Goal: Complete application form: Complete application form

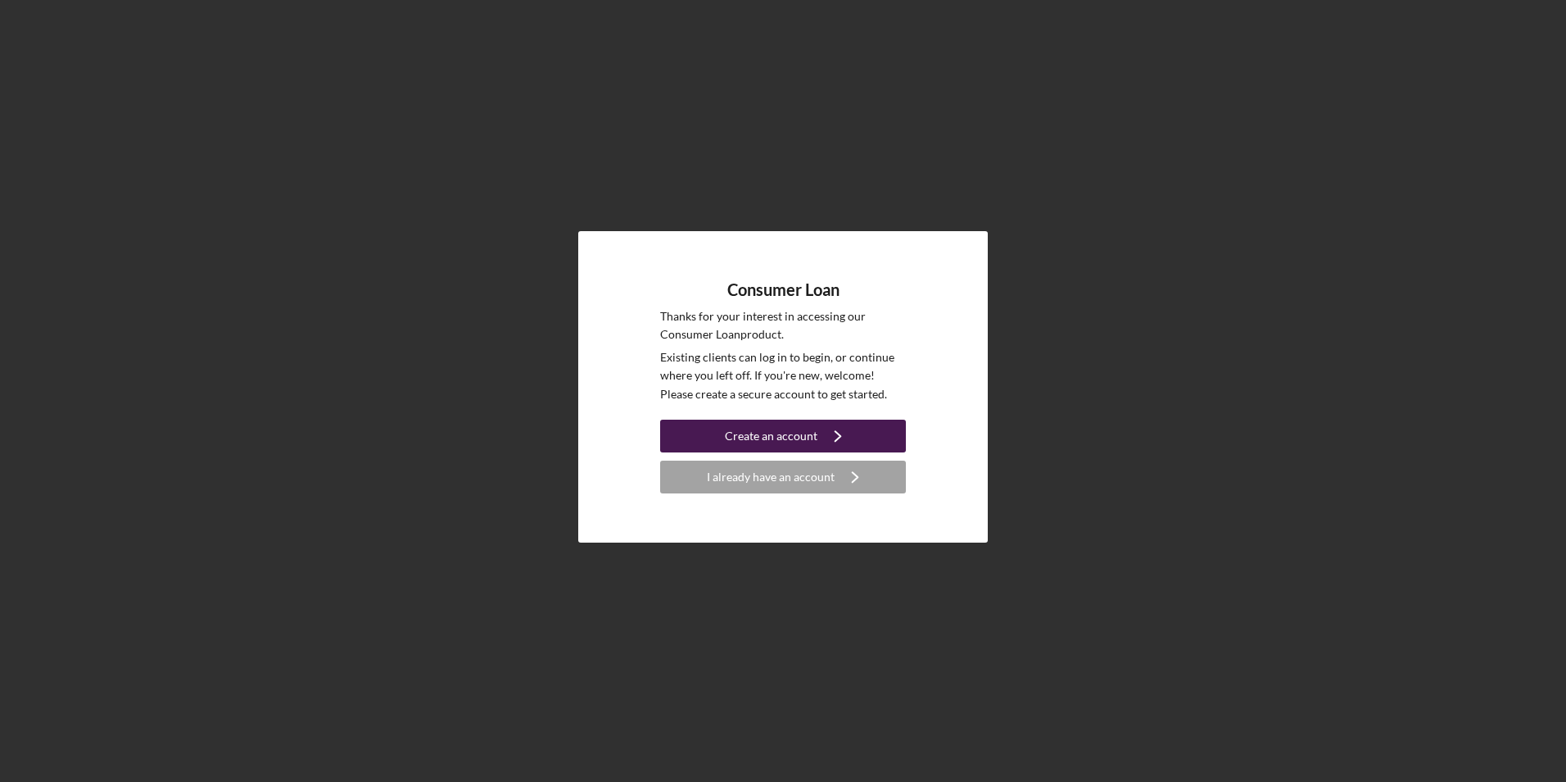
click at [742, 430] on div "Create an account" at bounding box center [771, 435] width 93 height 33
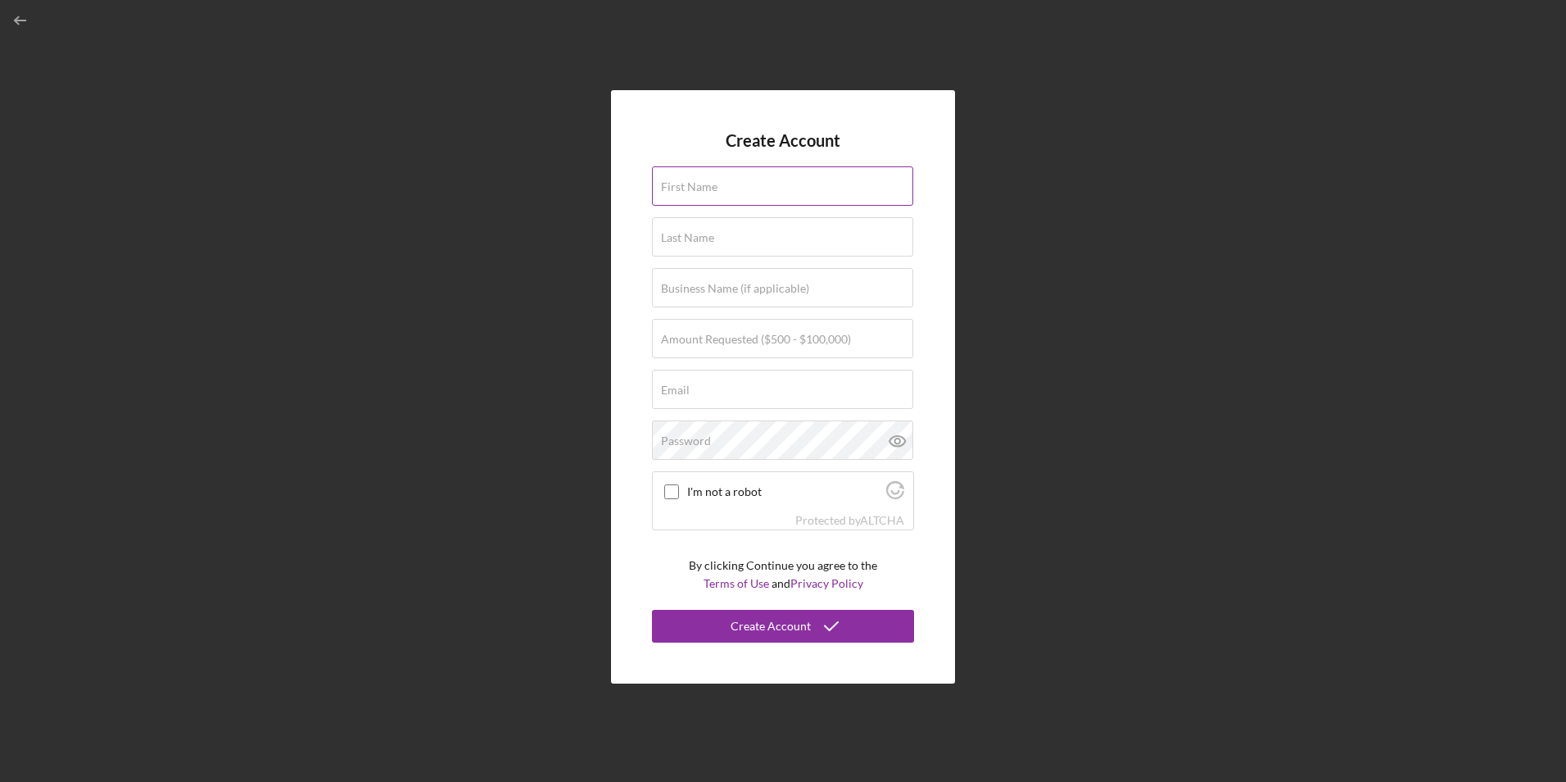
click at [746, 191] on input "First Name" at bounding box center [782, 185] width 261 height 39
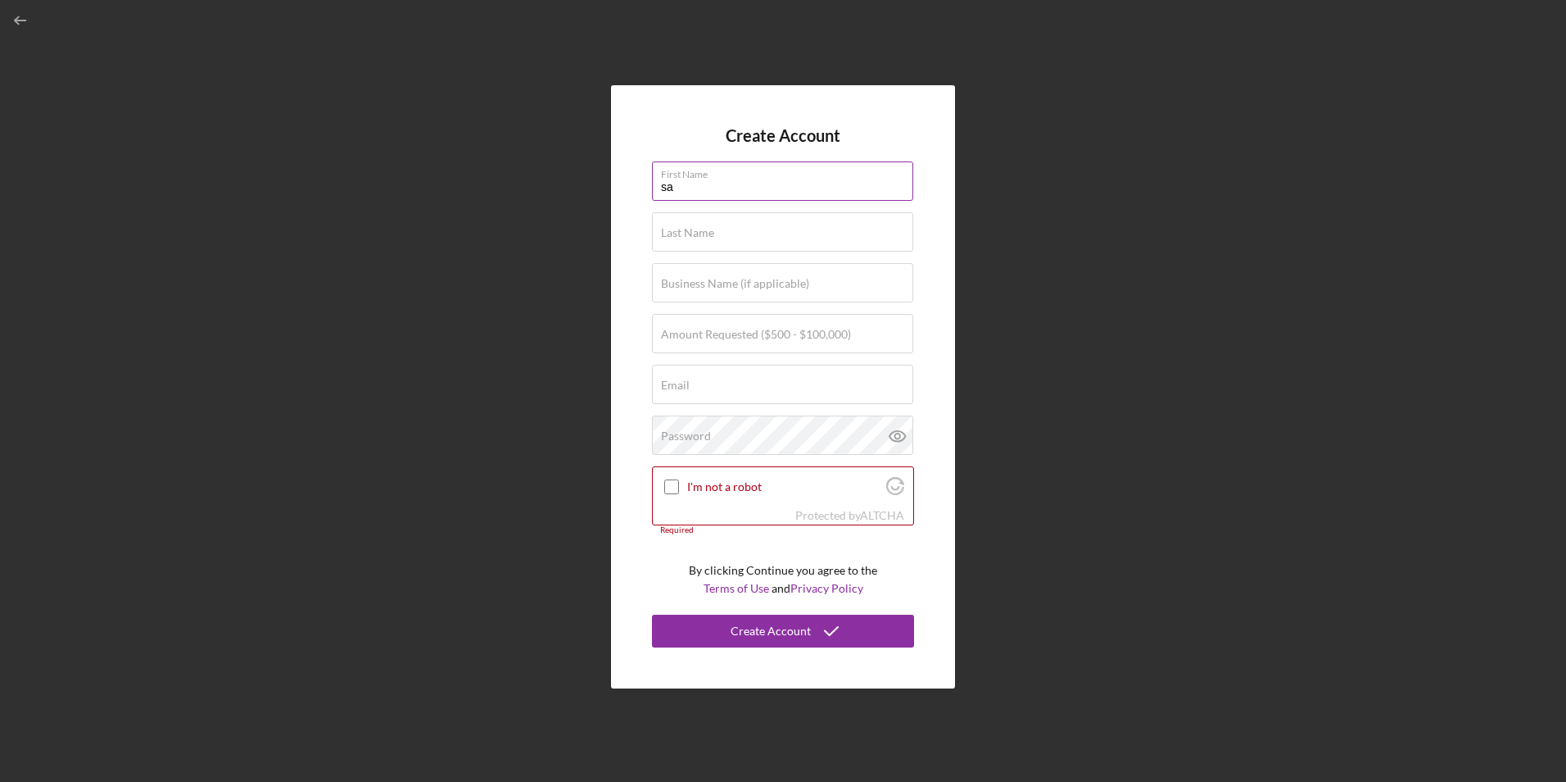
type input "s"
type input "[PERSON_NAME]"
type input "l"
type input "loredo"
click at [707, 283] on label "Business Name (if applicable)" at bounding box center [735, 283] width 148 height 13
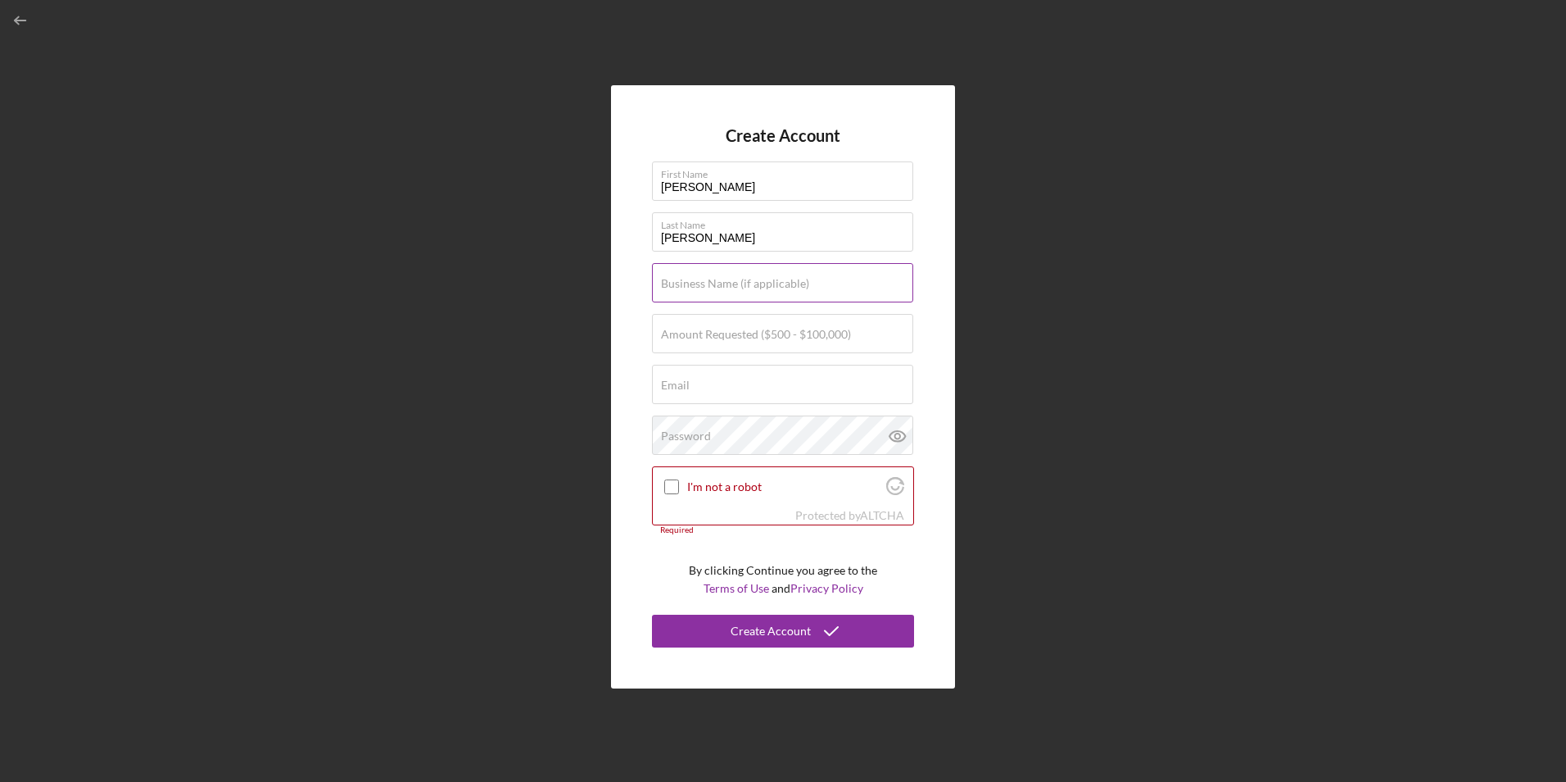
click at [707, 283] on input "Business Name (if applicable)" at bounding box center [782, 282] width 261 height 39
click at [769, 332] on label "Amount Requested ($500 - $100,000)" at bounding box center [756, 334] width 190 height 13
click at [769, 332] on input "Amount Requested ($500 - $100,000)" at bounding box center [782, 333] width 261 height 39
type input "$5,000"
click at [710, 377] on div "Email Required" at bounding box center [783, 385] width 262 height 41
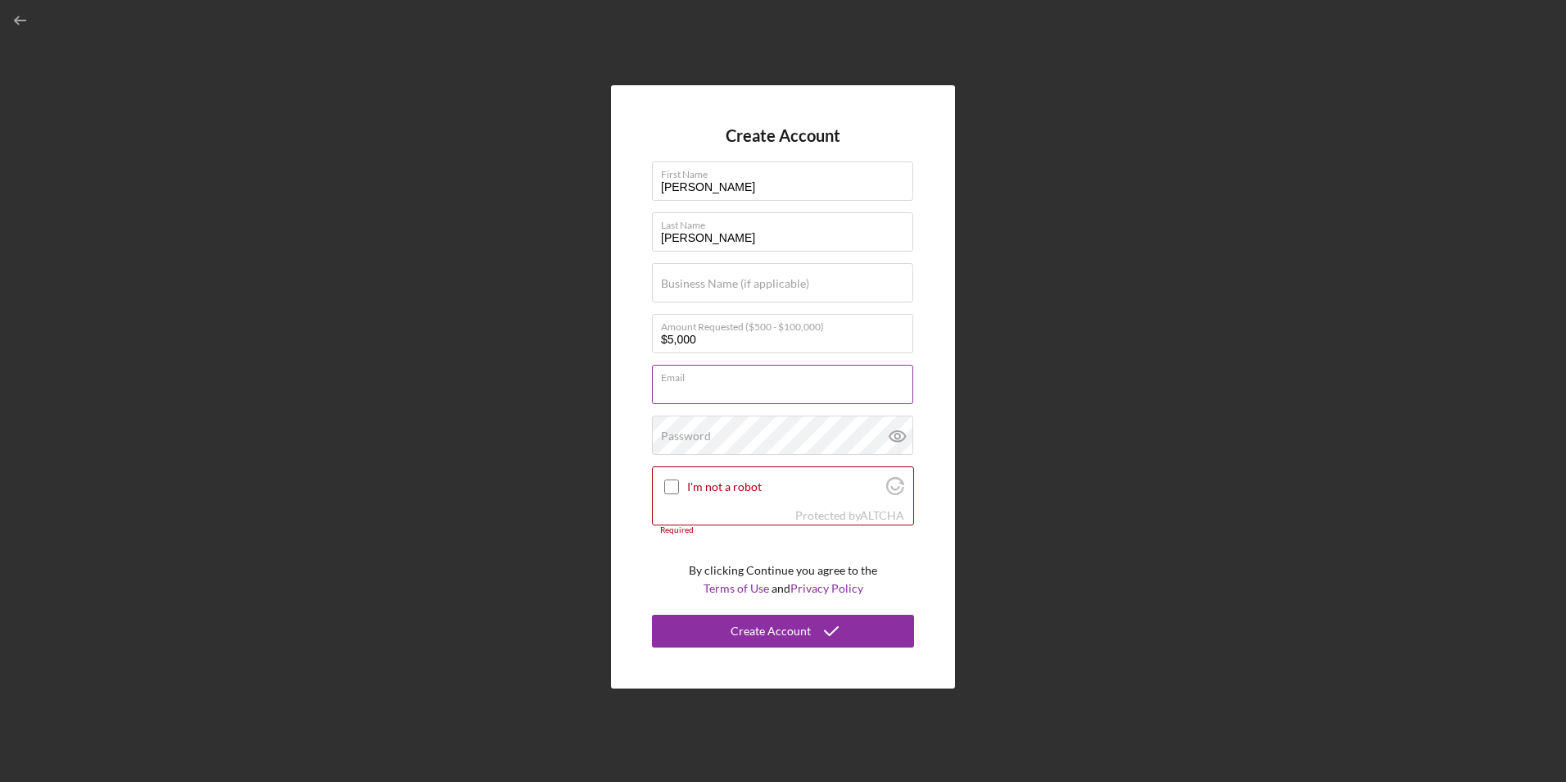
type input "sabrinaloredo823@yahoo.com"
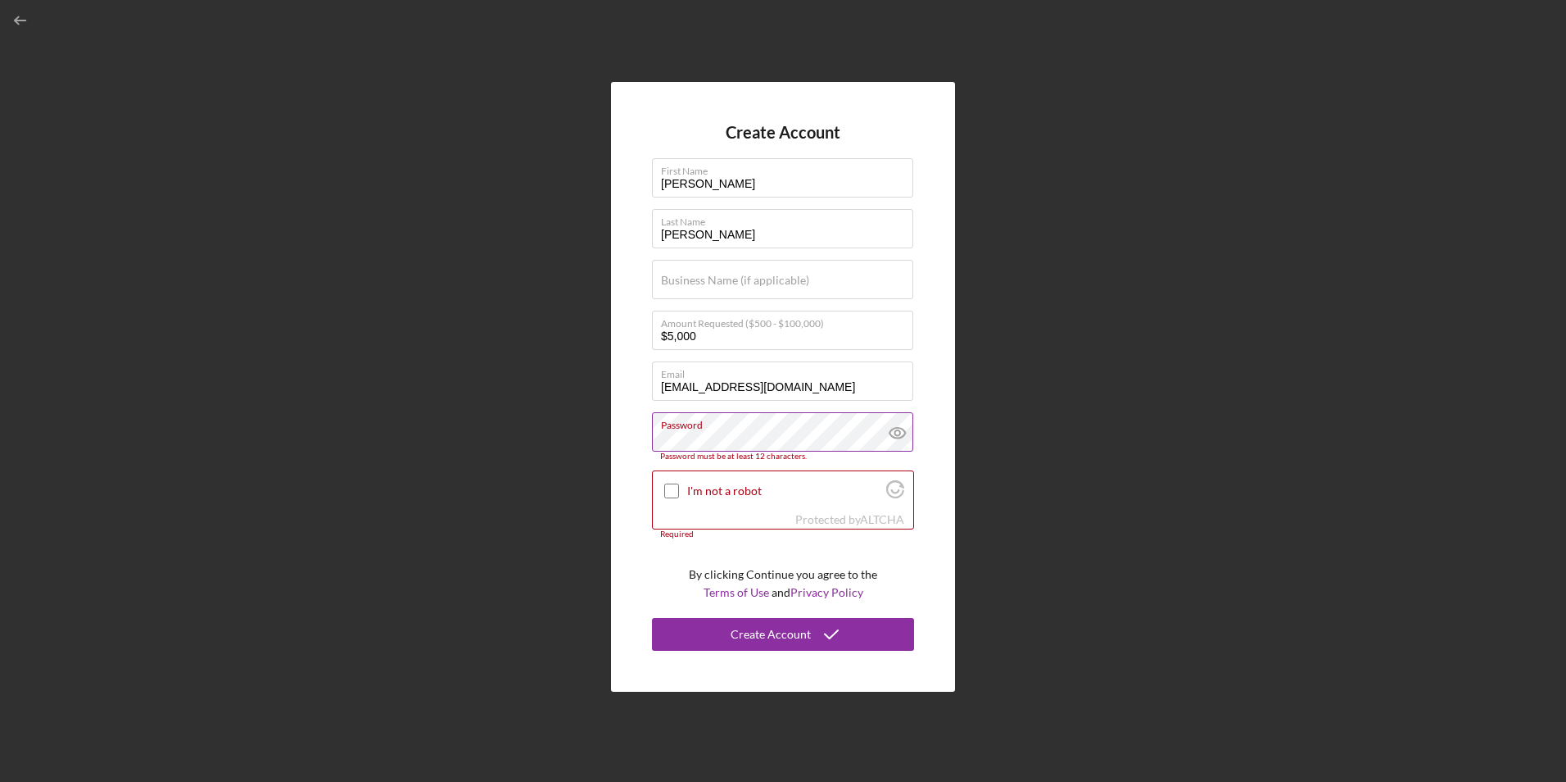
click at [904, 438] on icon at bounding box center [897, 432] width 41 height 41
click at [671, 489] on input "I'm not a robot" at bounding box center [671, 490] width 15 height 15
checkbox input "true"
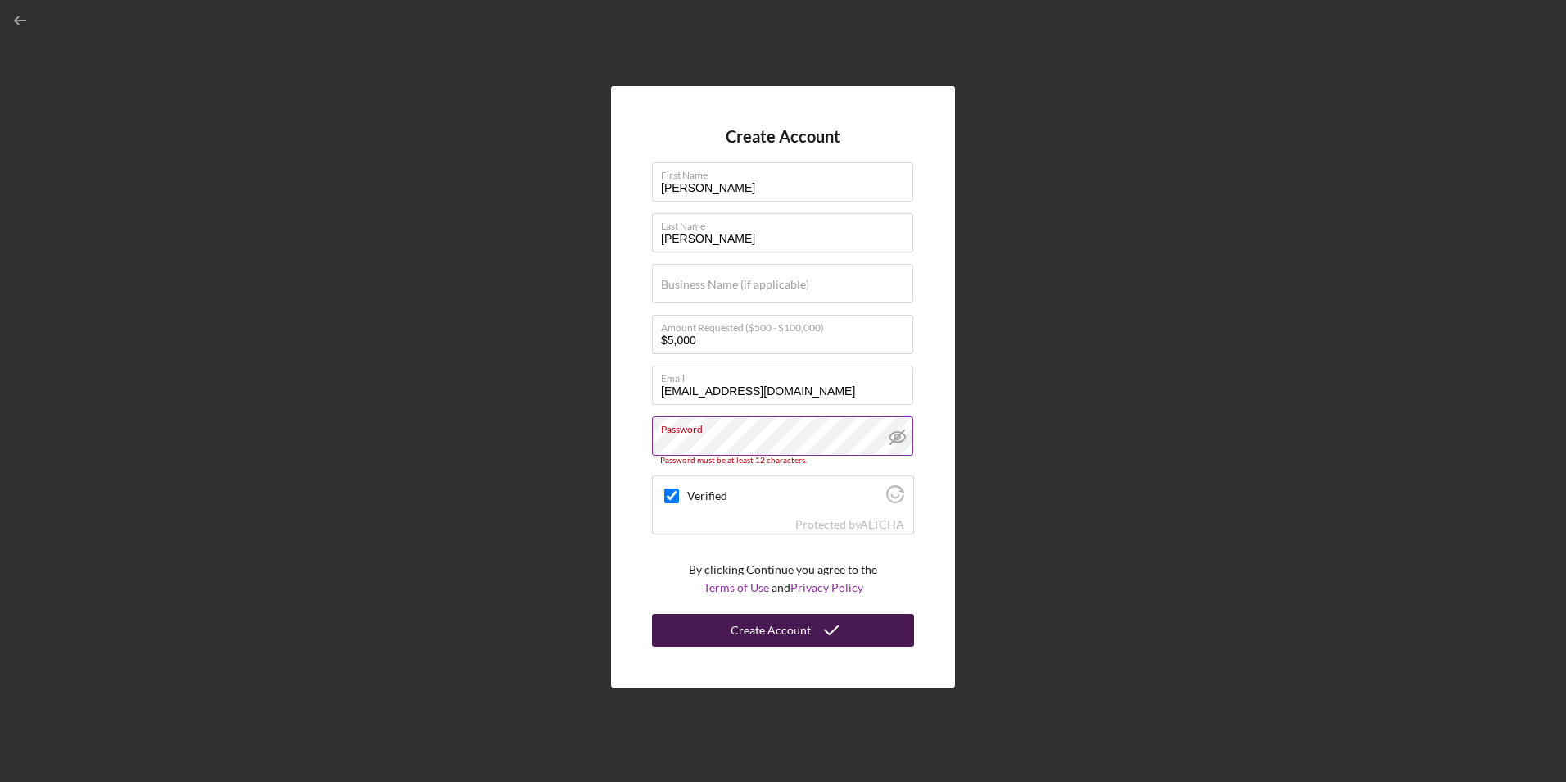
click at [766, 621] on div "Create Account" at bounding box center [771, 630] width 80 height 33
click at [850, 291] on input "Business Name (if applicable)" at bounding box center [782, 283] width 261 height 39
type input "any"
click at [791, 622] on div "Create Account" at bounding box center [771, 630] width 80 height 33
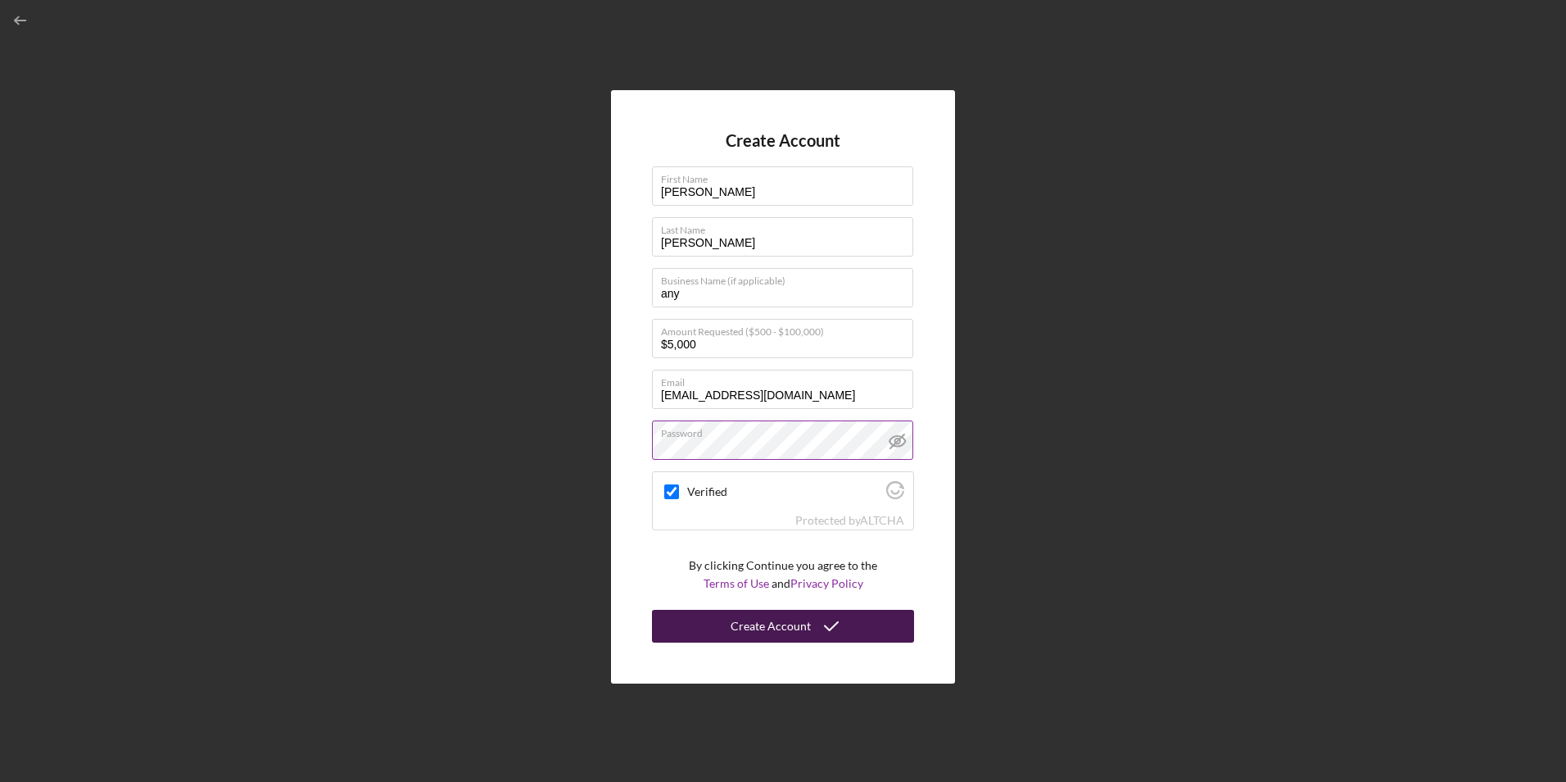
click at [826, 636] on icon "submit" at bounding box center [831, 625] width 41 height 41
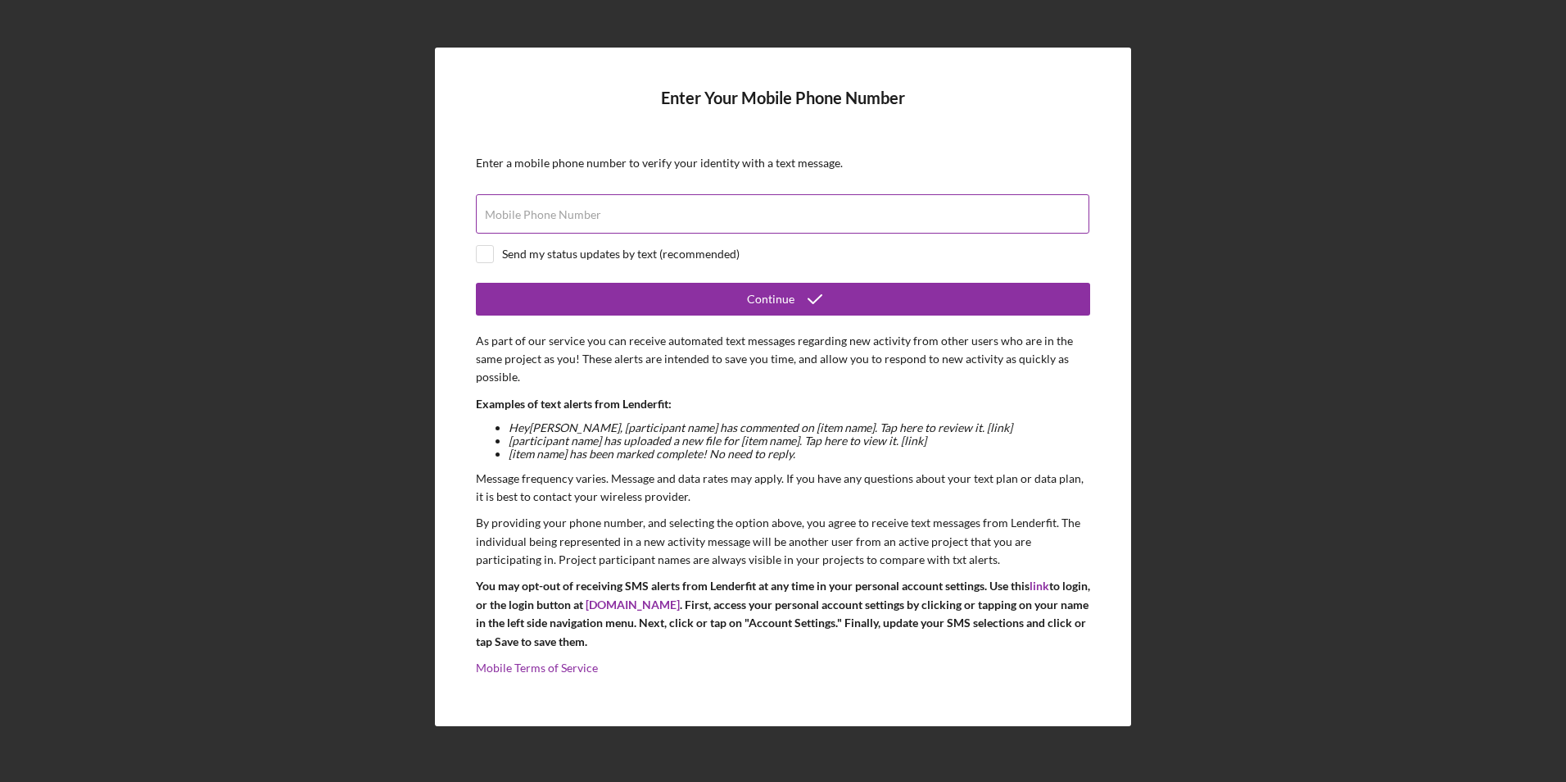
click at [580, 221] on input "Mobile Phone Number" at bounding box center [783, 213] width 614 height 39
type input "(918) 440-7398"
click at [483, 253] on input "checkbox" at bounding box center [485, 254] width 16 height 16
checkbox input "true"
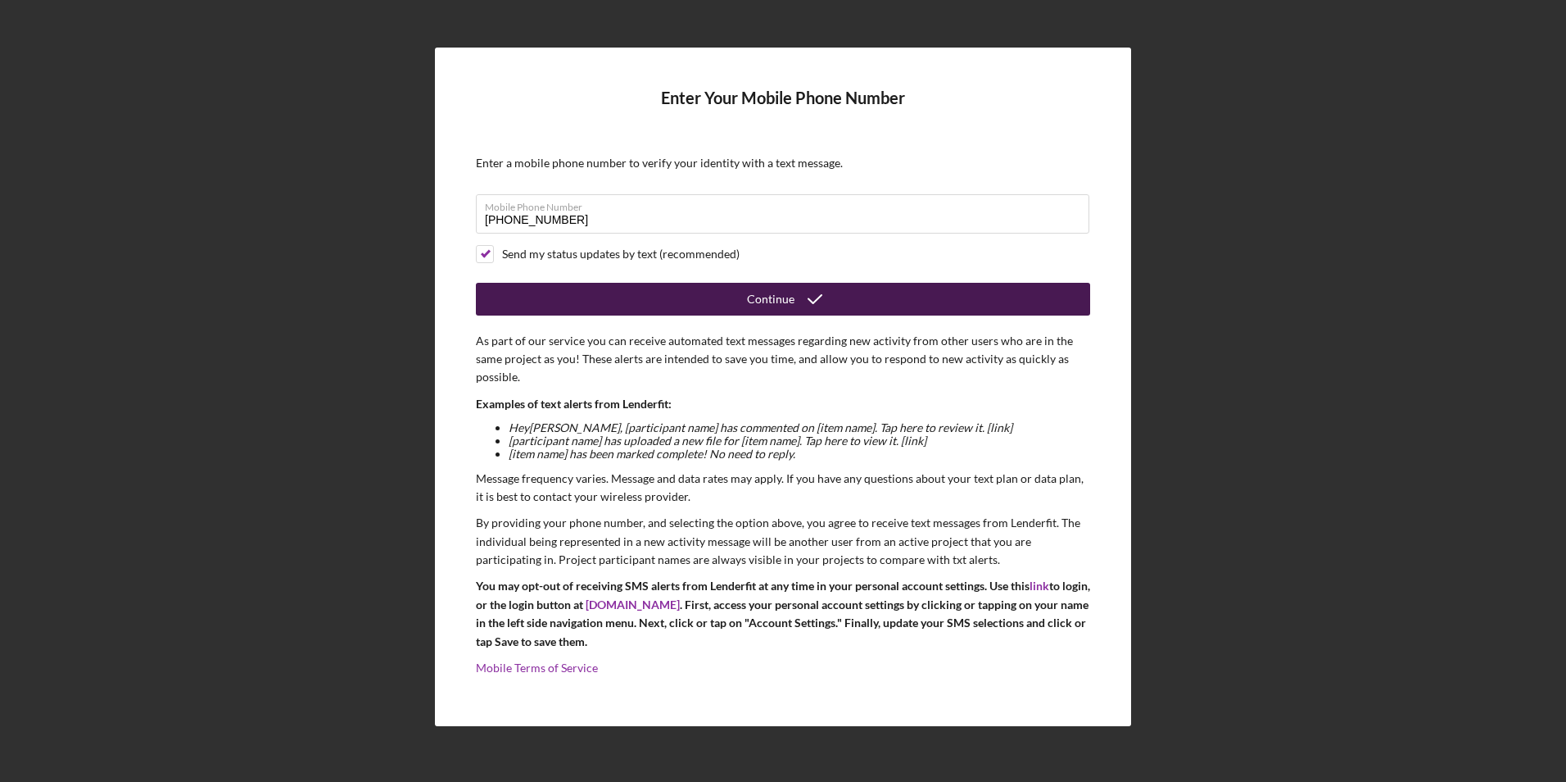
click at [597, 305] on button "Continue" at bounding box center [783, 299] width 614 height 33
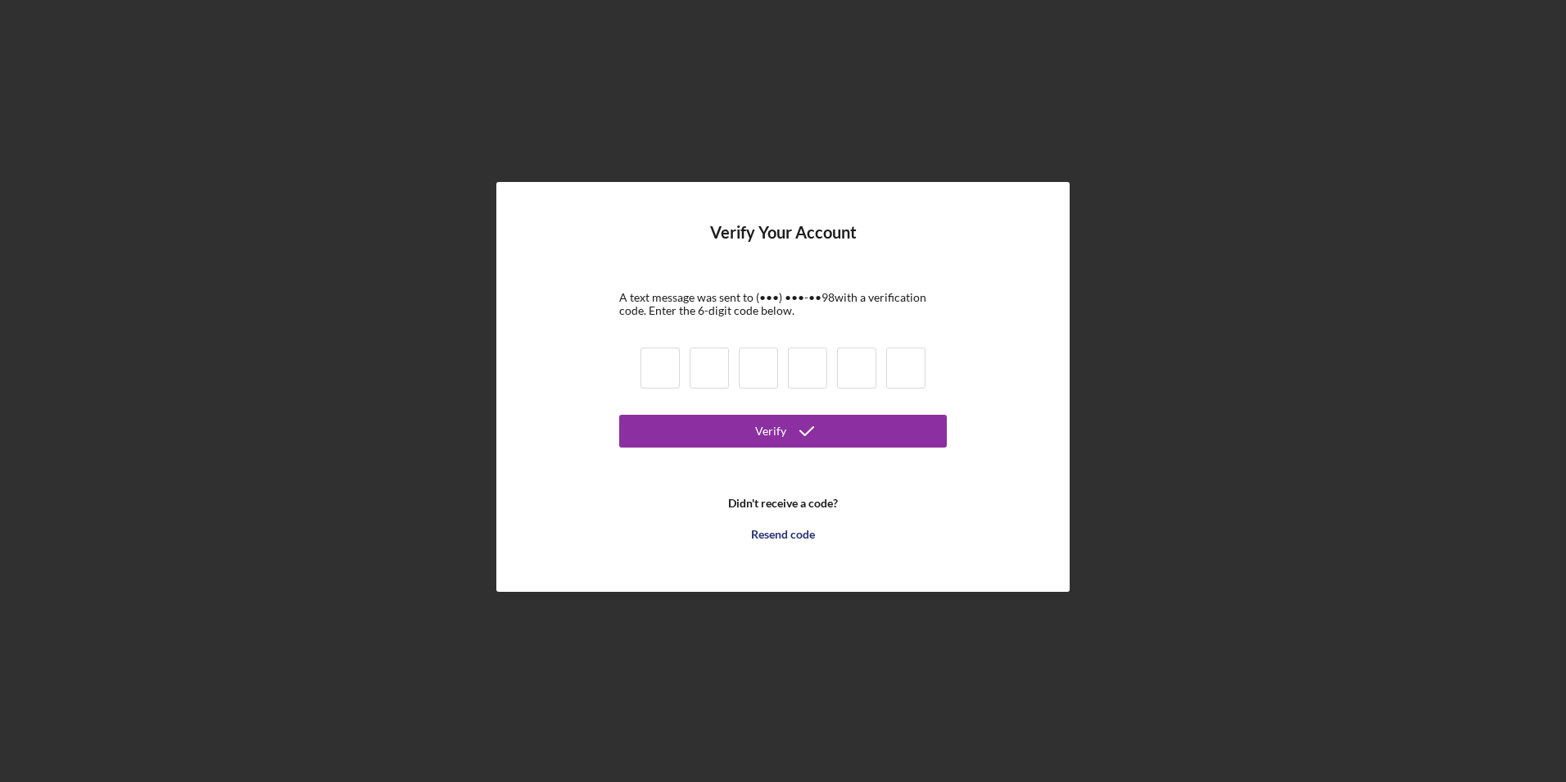
click at [797, 507] on b "Didn't receive a code?" at bounding box center [783, 502] width 110 height 13
click at [797, 501] on b "Didn't receive a code?" at bounding box center [783, 502] width 110 height 13
